Goal: Information Seeking & Learning: Learn about a topic

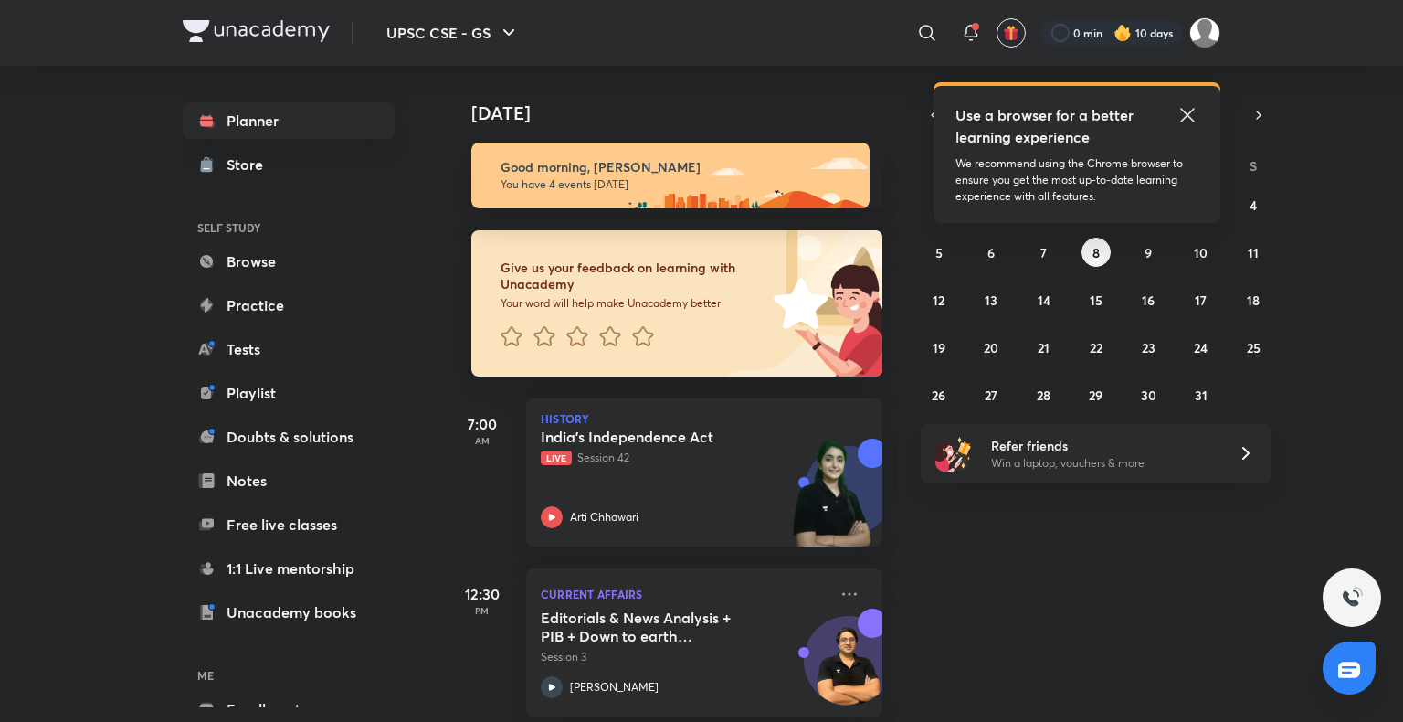
click at [1190, 116] on icon at bounding box center [1187, 115] width 22 height 22
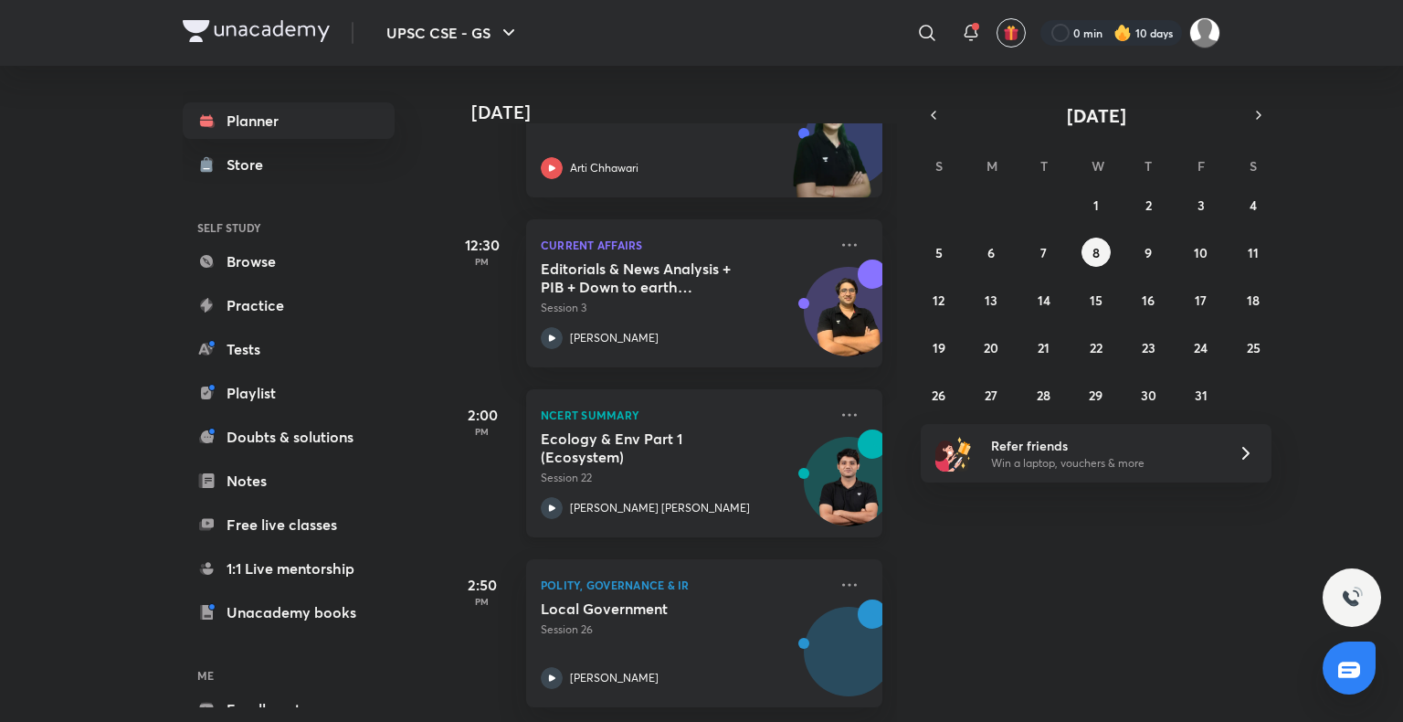
scroll to position [362, 0]
click at [839, 575] on icon at bounding box center [849, 585] width 22 height 22
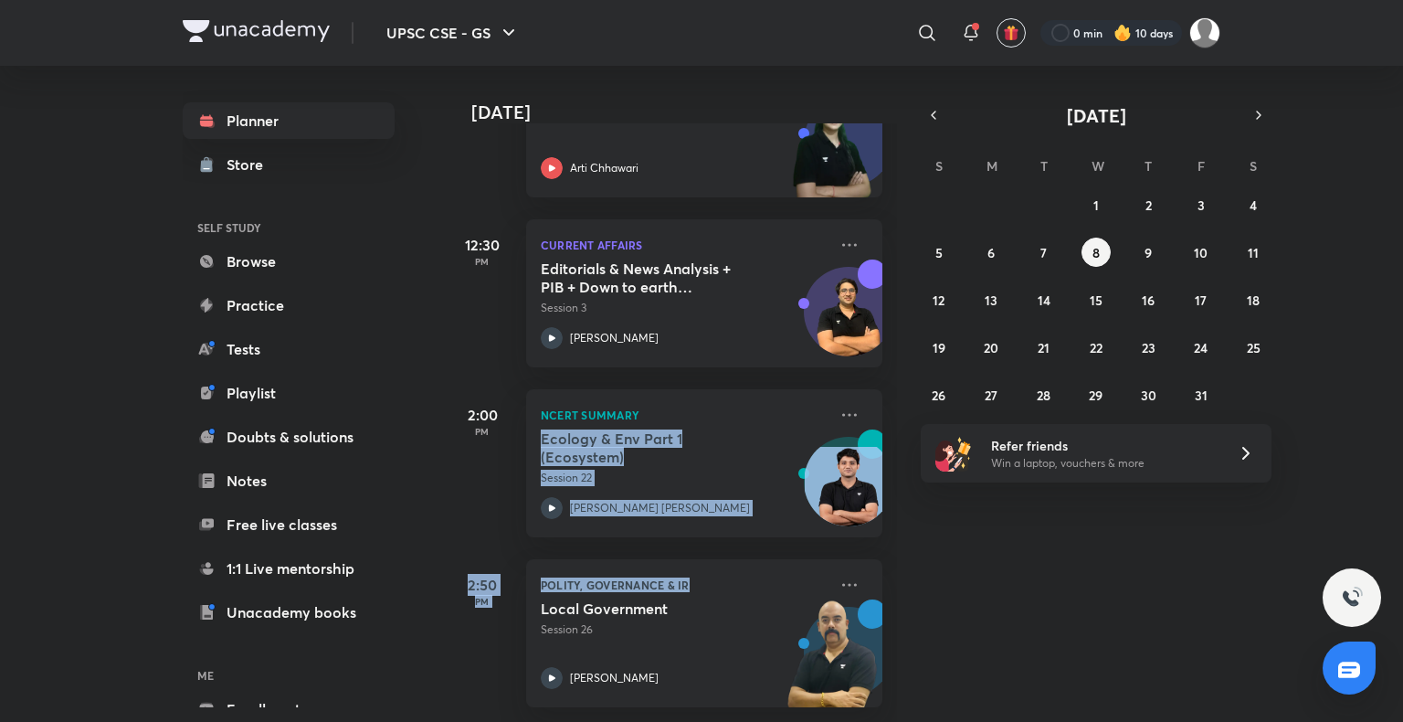
drag, startPoint x: 1122, startPoint y: 589, endPoint x: 1085, endPoint y: 488, distance: 107.8
click at [1085, 488] on div "Today Good morning, Harshal You have 4 events today Give us your feedback on le…" at bounding box center [923, 394] width 954 height 656
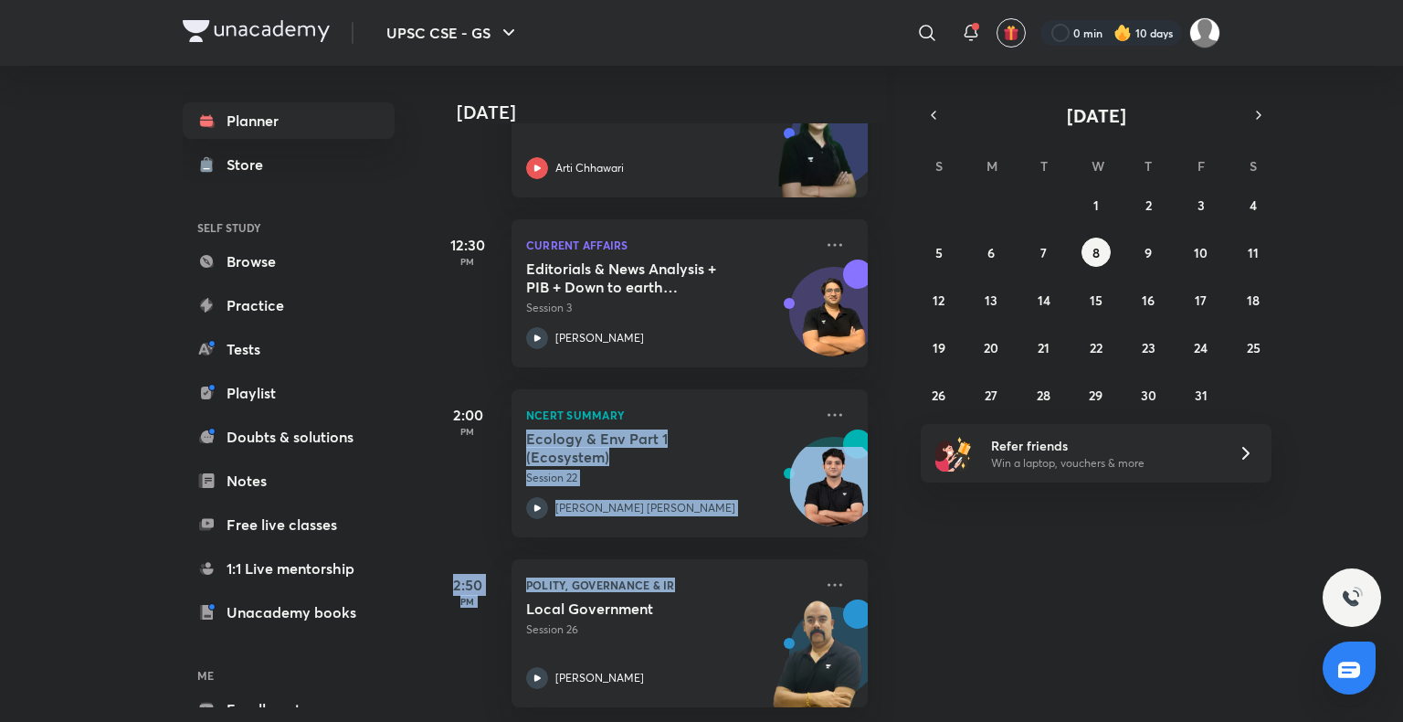
scroll to position [362, 18]
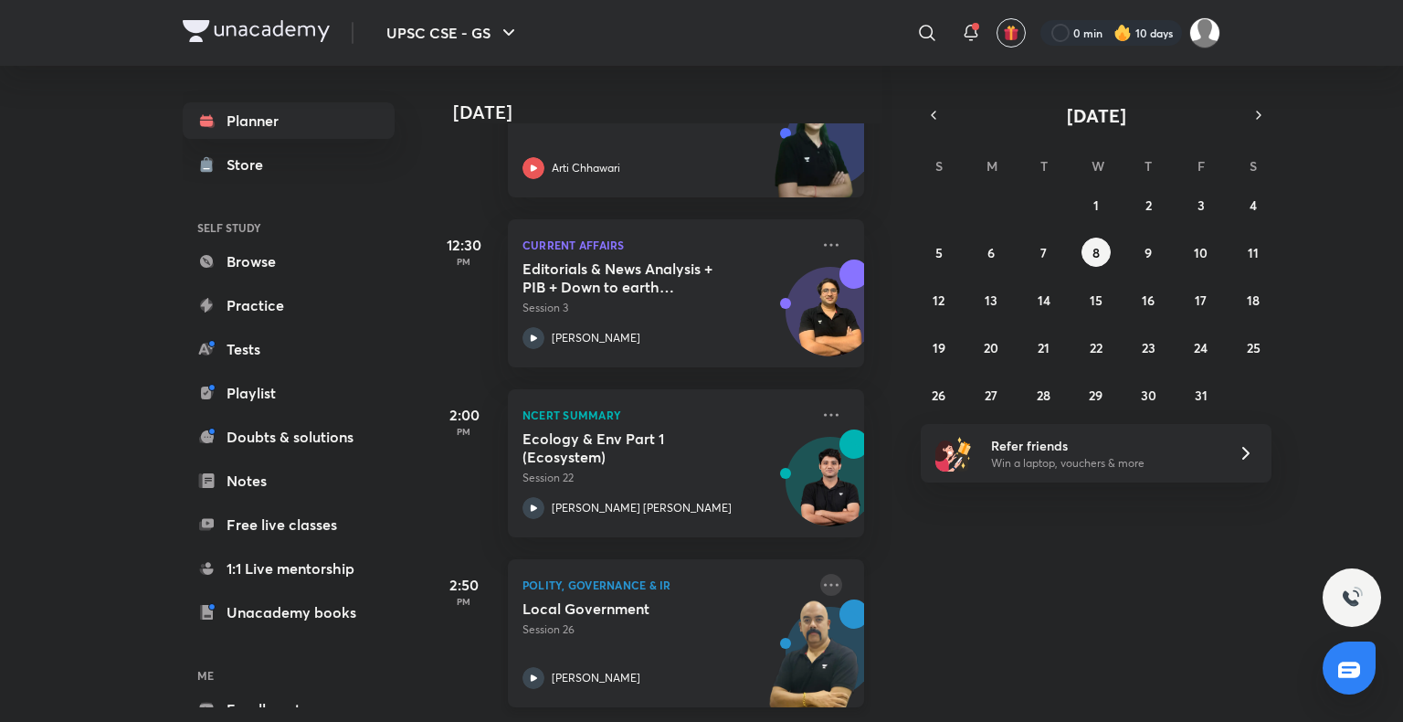
click at [820, 574] on icon at bounding box center [831, 585] width 22 height 22
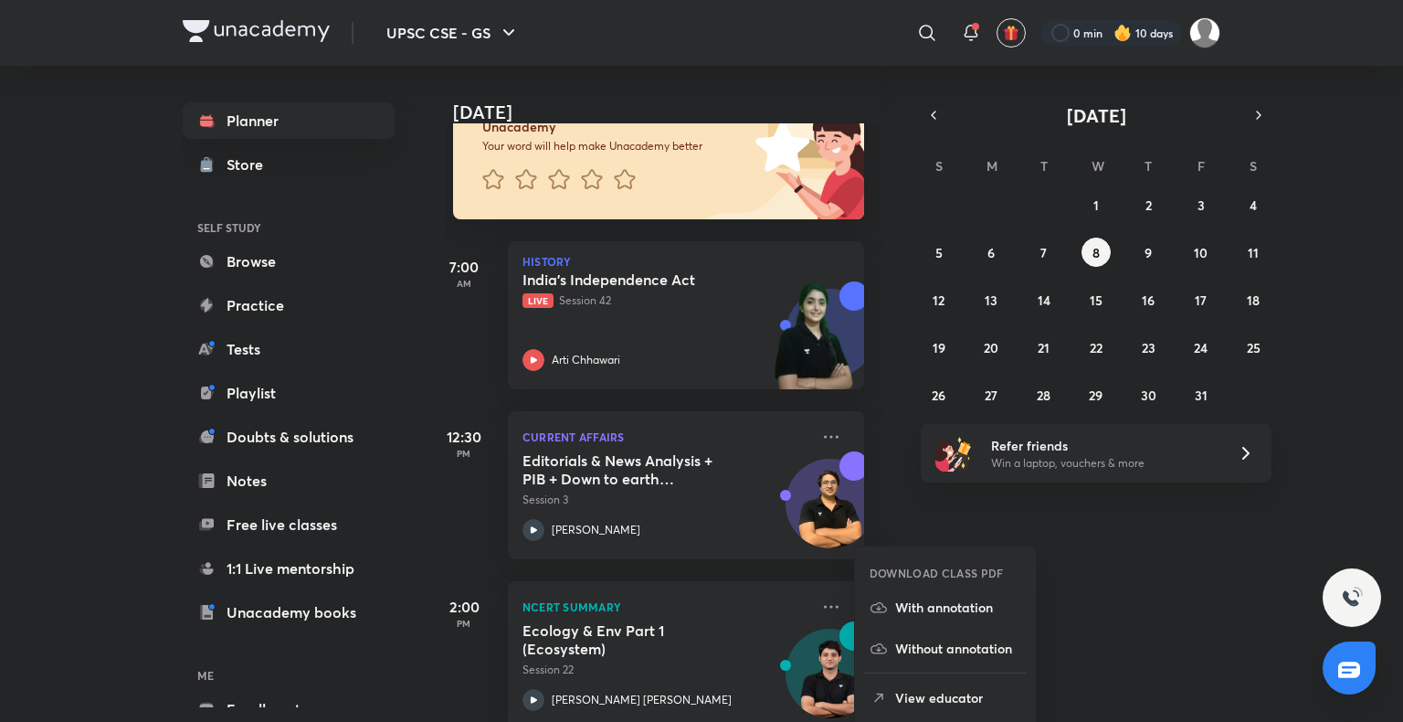
scroll to position [0, 18]
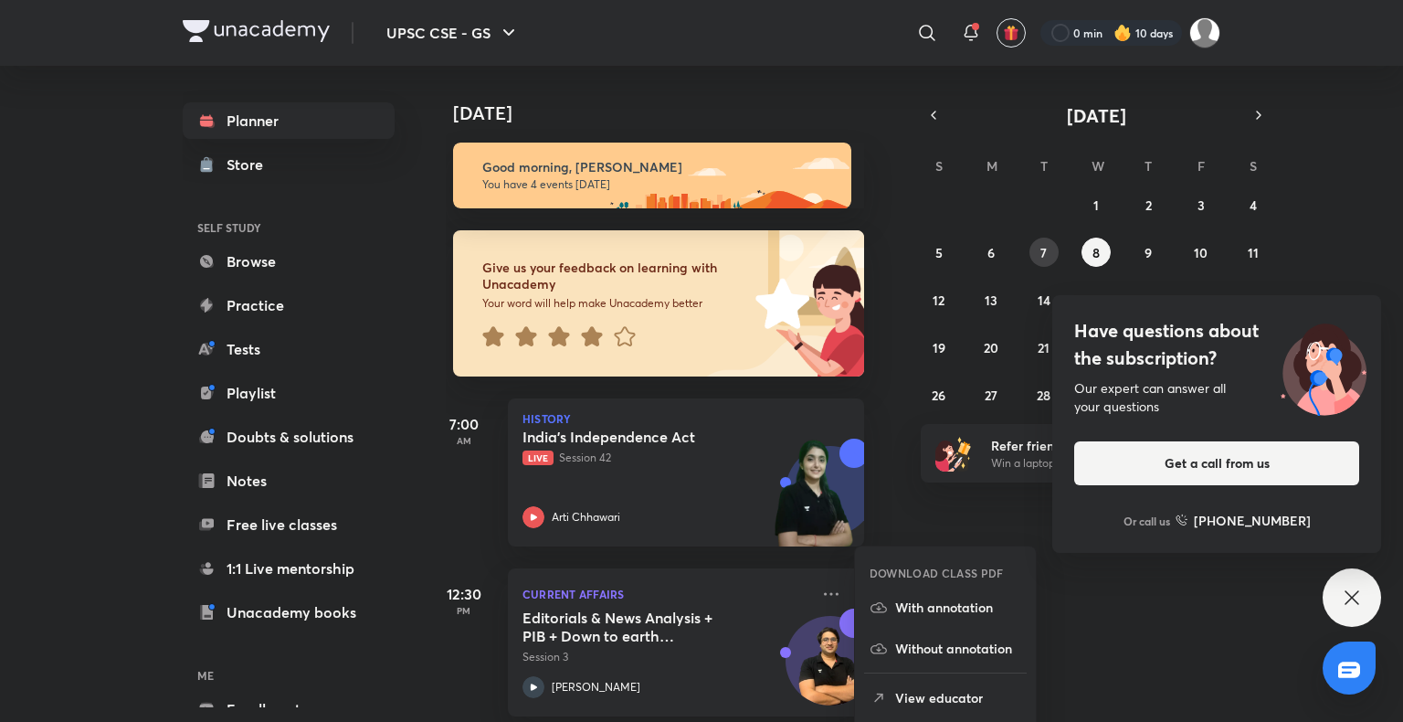
click at [1038, 246] on button "7" at bounding box center [1043, 251] width 29 height 29
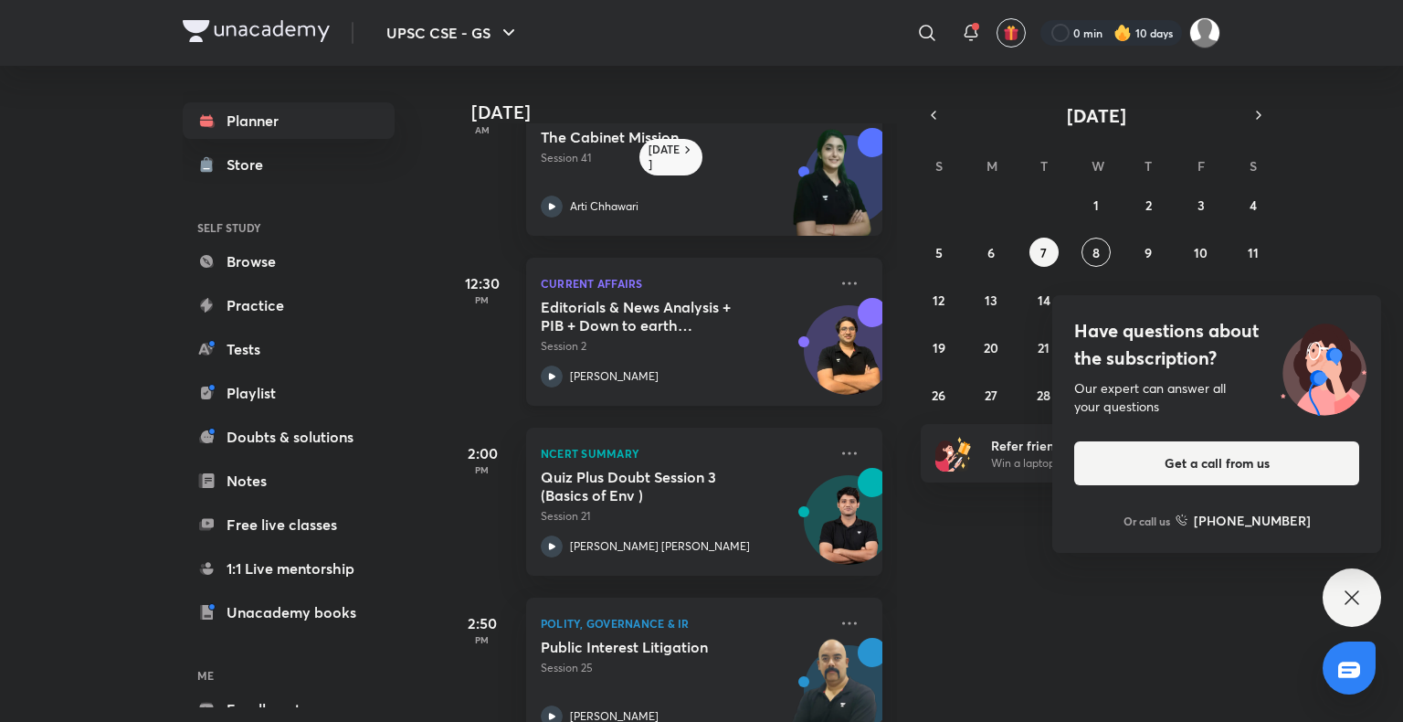
scroll to position [110, 0]
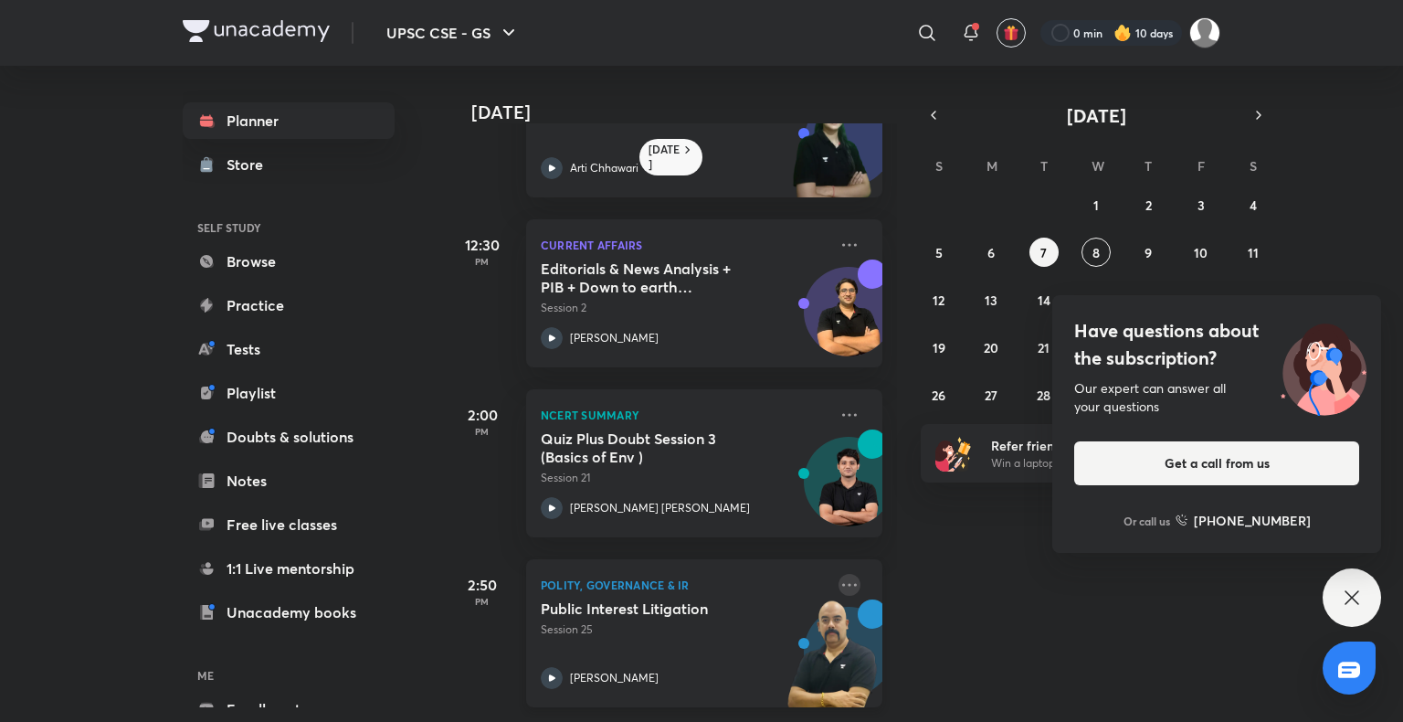
click at [838, 575] on icon at bounding box center [849, 585] width 22 height 22
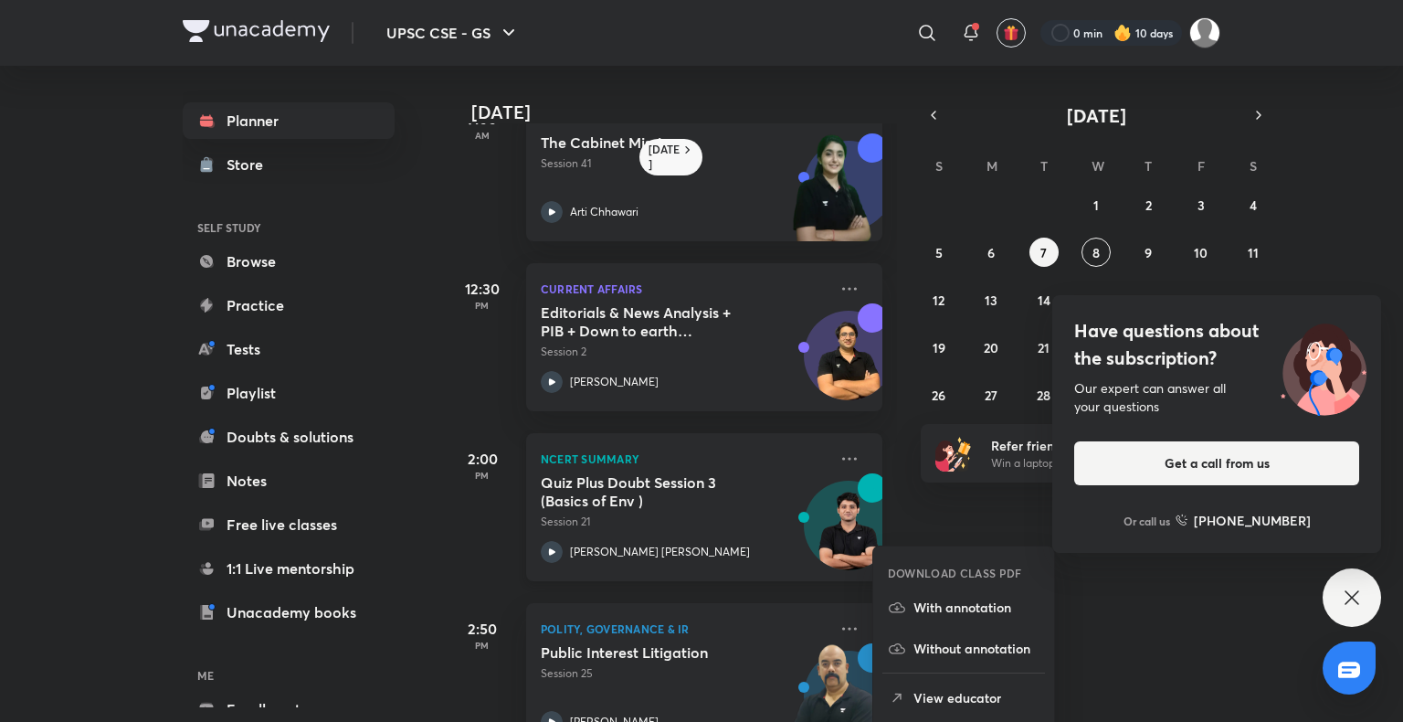
scroll to position [0, 0]
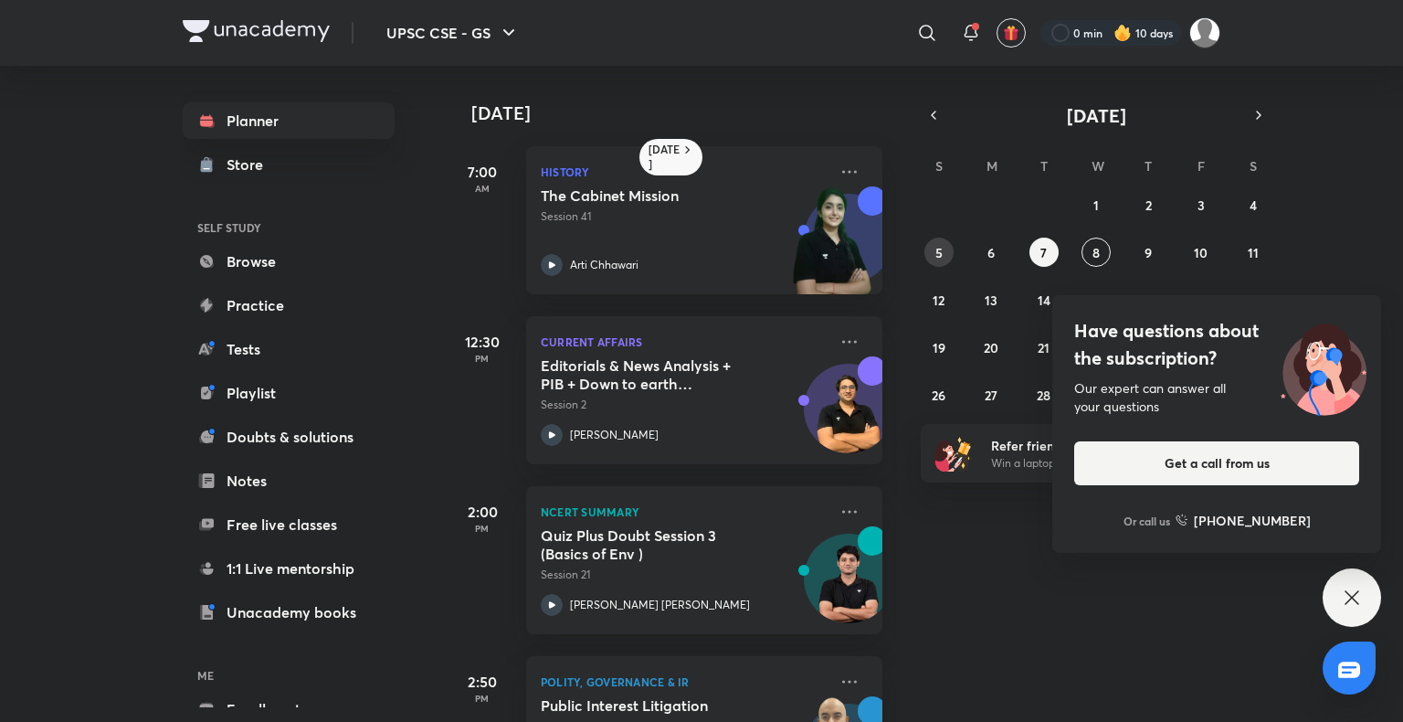
click at [944, 242] on button "5" at bounding box center [938, 251] width 29 height 29
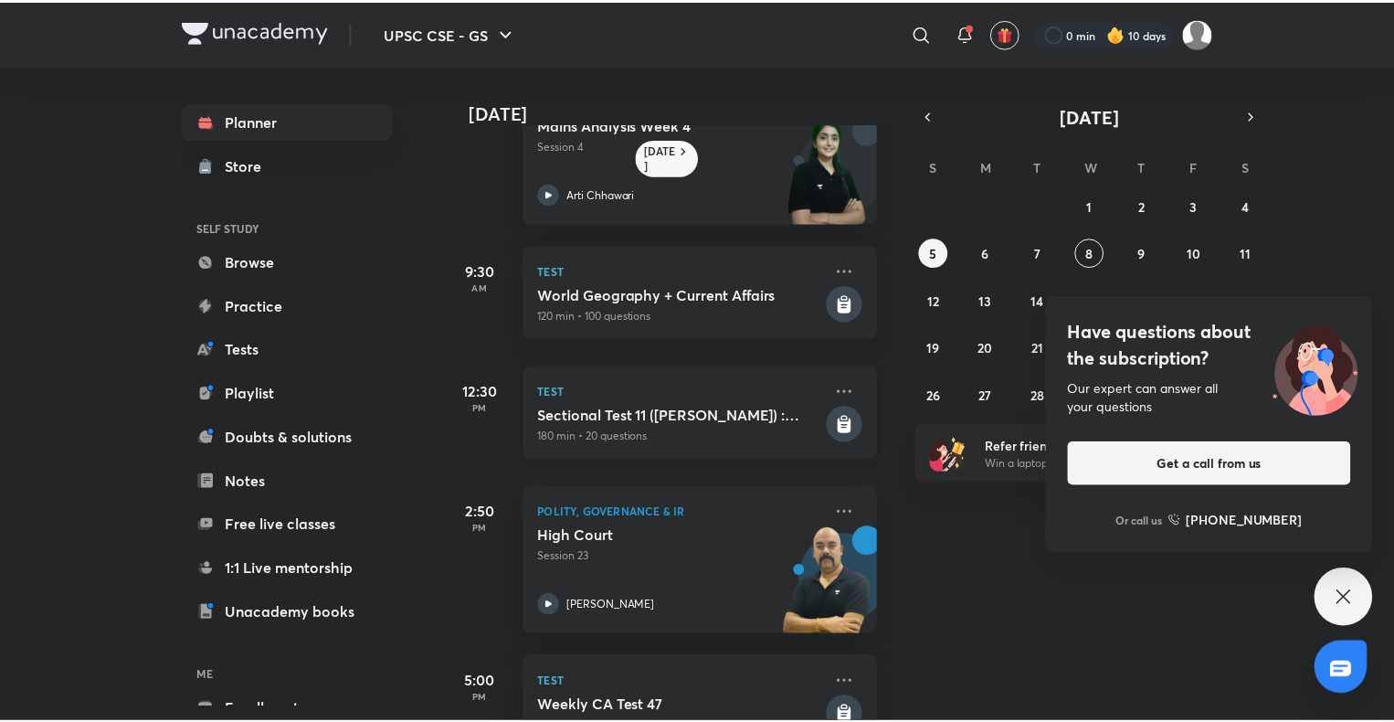
scroll to position [132, 0]
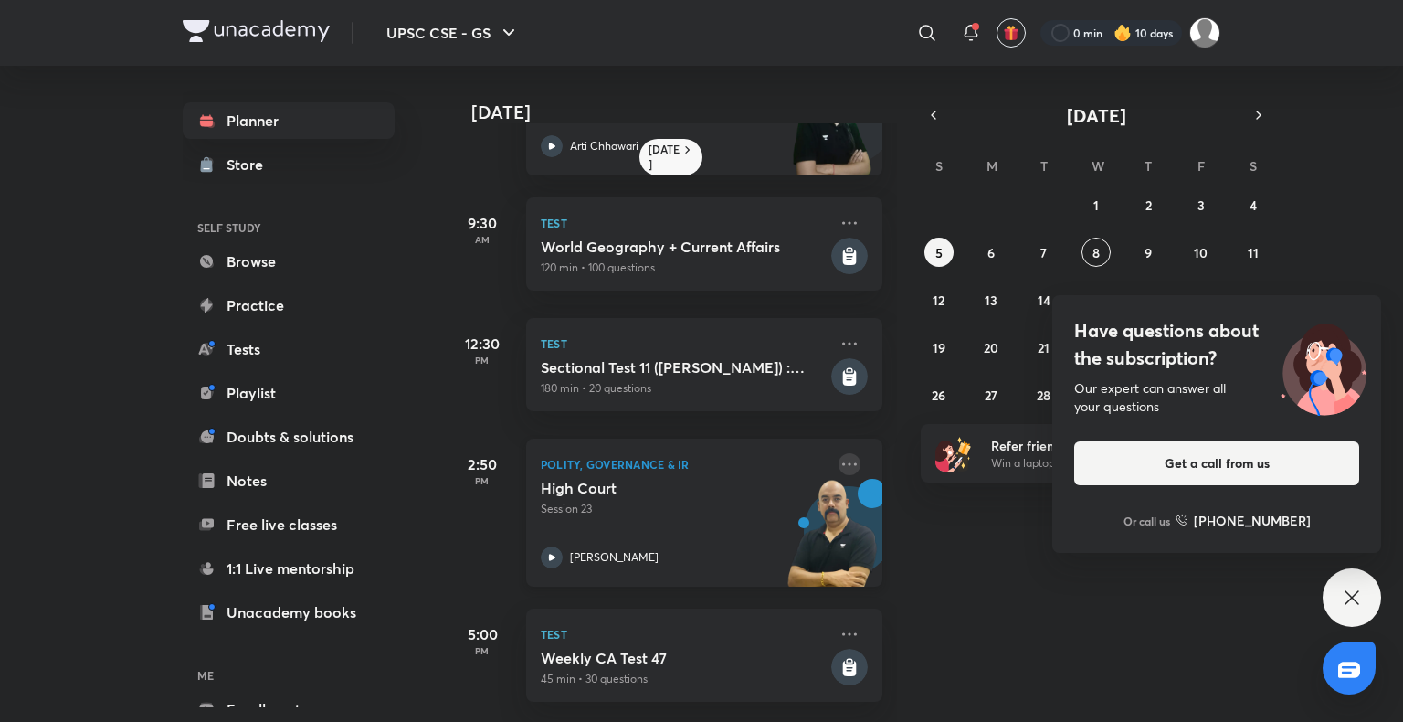
click at [838, 455] on icon at bounding box center [849, 464] width 22 height 22
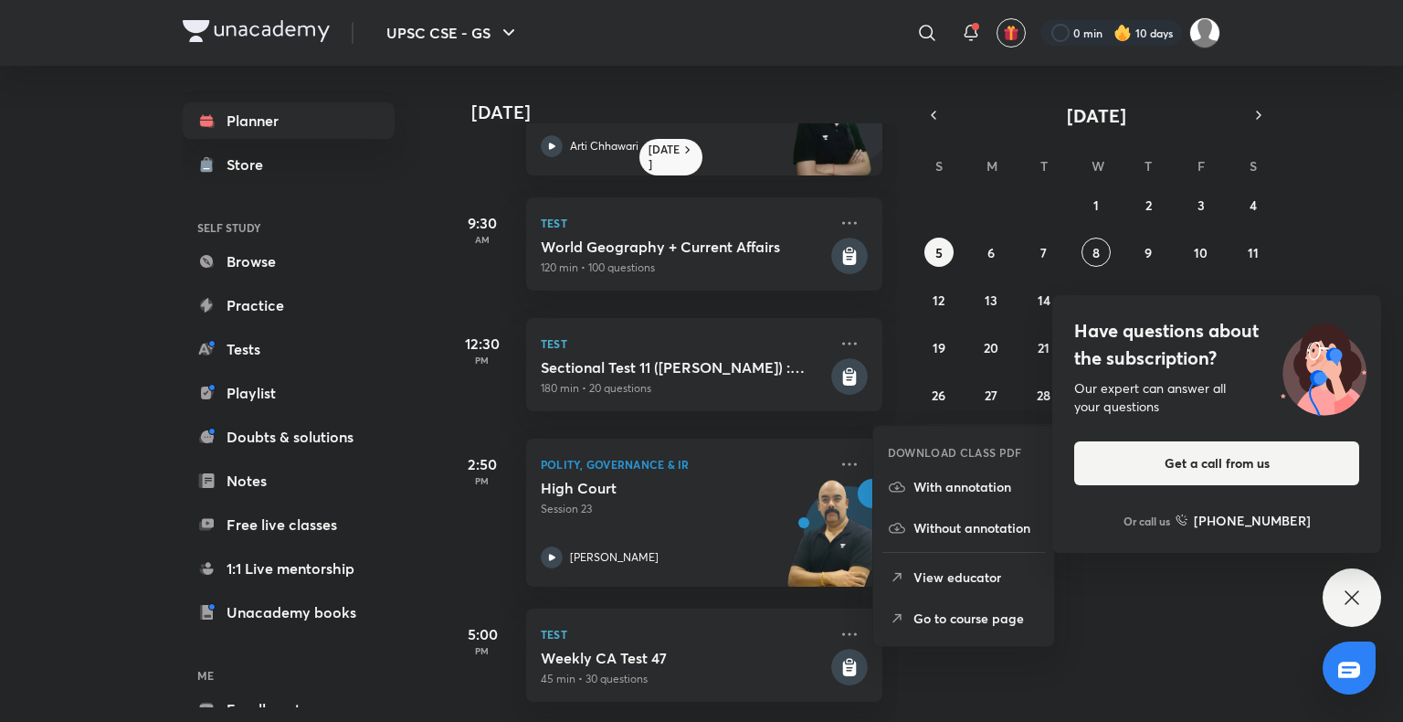
click at [952, 616] on p "Go to course page" at bounding box center [976, 617] width 126 height 19
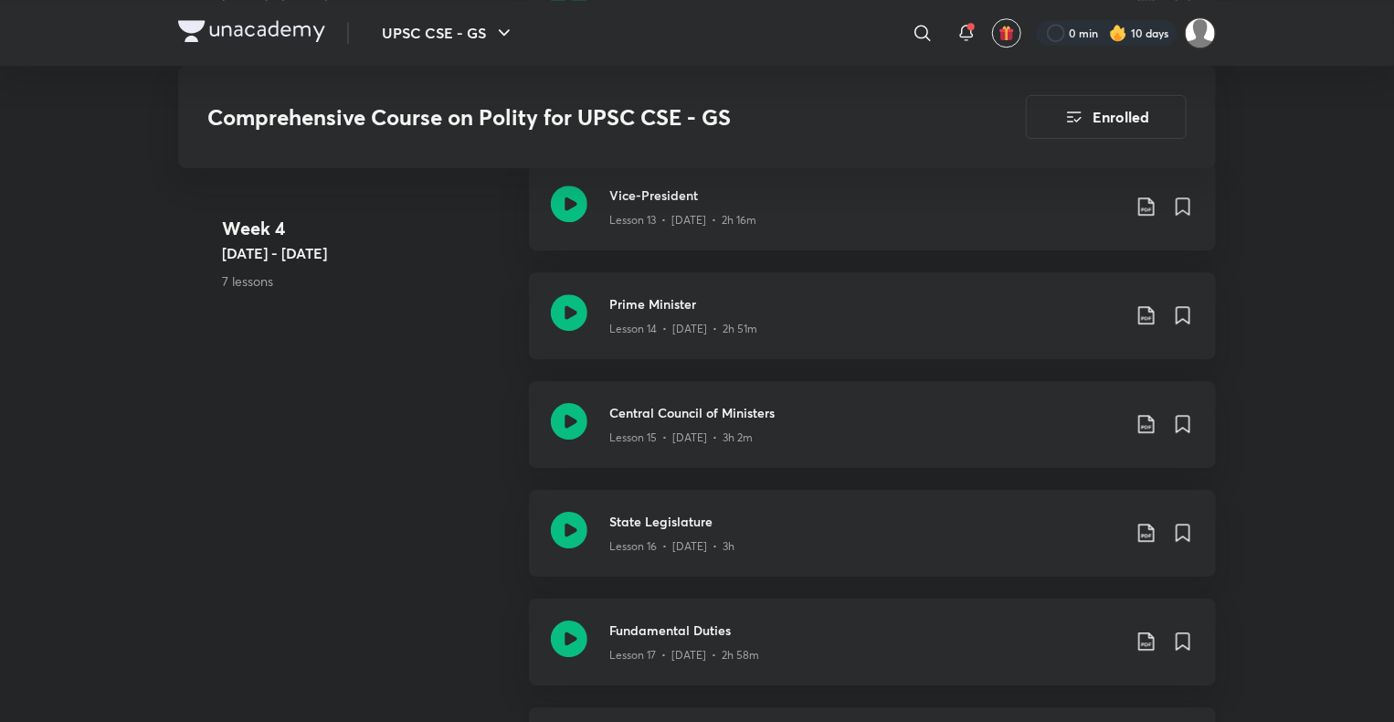
scroll to position [2649, 0]
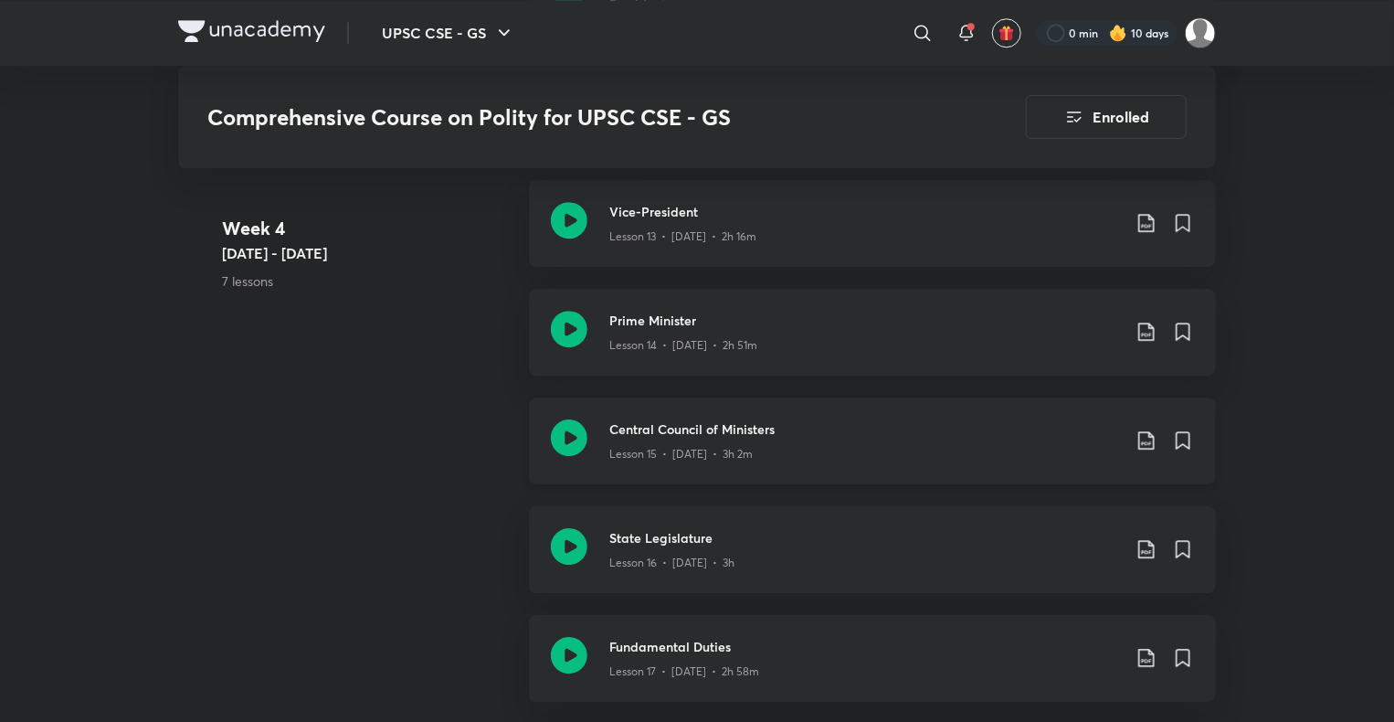
click at [870, 438] on div "Lesson 15 • Jun 18 • 3h 2m" at bounding box center [864, 450] width 511 height 24
